Goal: Task Accomplishment & Management: Complete application form

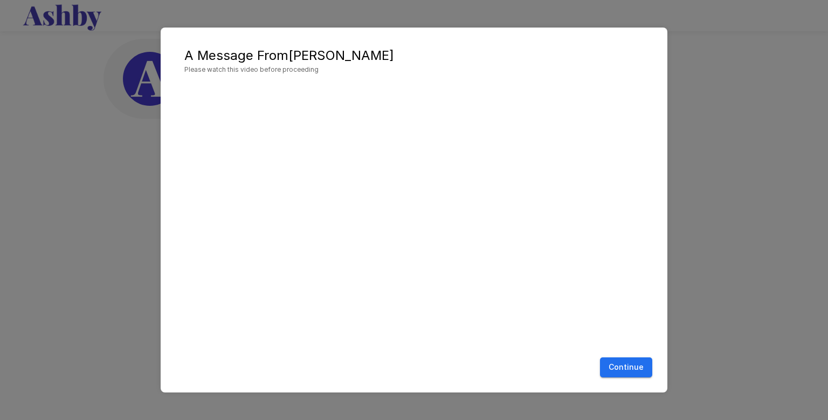
click at [620, 362] on button "Continue" at bounding box center [626, 367] width 52 height 20
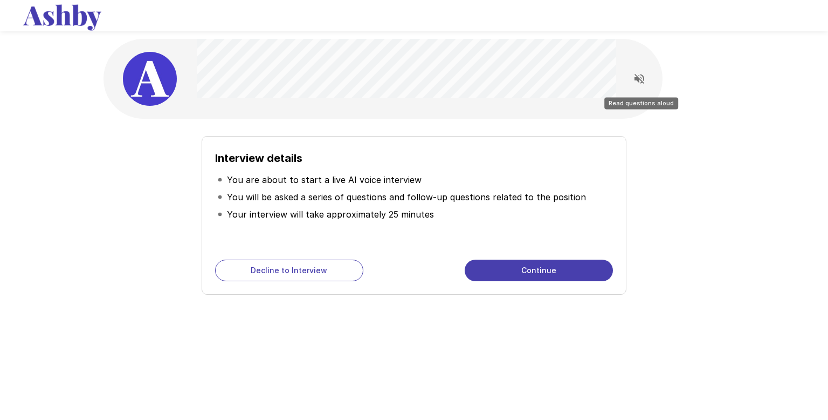
click at [641, 74] on icon "Read questions aloud" at bounding box center [640, 79] width 10 height 10
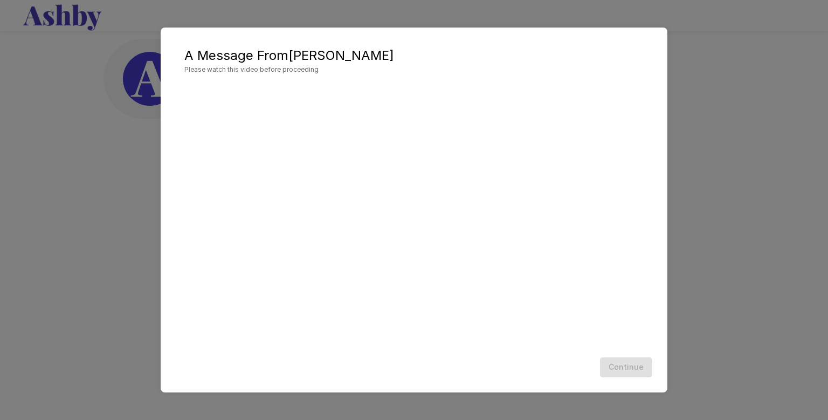
click at [716, 163] on div "A Message From [PERSON_NAME] Please watch this video before proceeding Continue" at bounding box center [414, 210] width 828 height 420
click at [701, 258] on div "A Message From [PERSON_NAME] Please watch this video before proceeding Continue" at bounding box center [414, 210] width 828 height 420
click at [629, 373] on div "Continue" at bounding box center [414, 367] width 485 height 29
click at [637, 367] on button "Continue" at bounding box center [626, 367] width 52 height 20
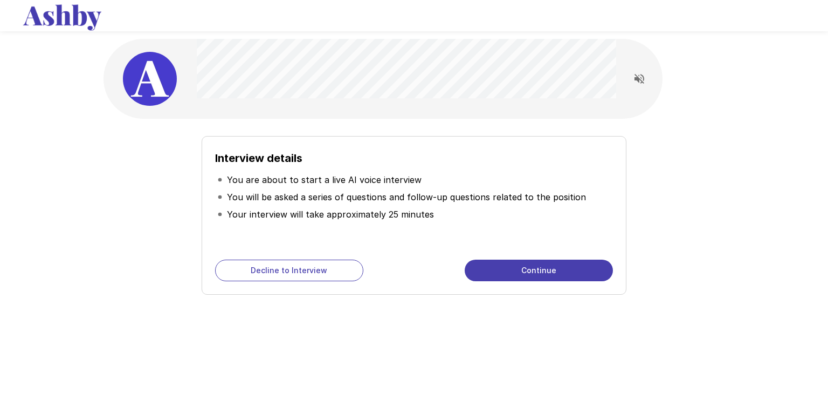
click at [526, 273] on button "Continue" at bounding box center [539, 270] width 148 height 22
